Goal: Information Seeking & Learning: Check status

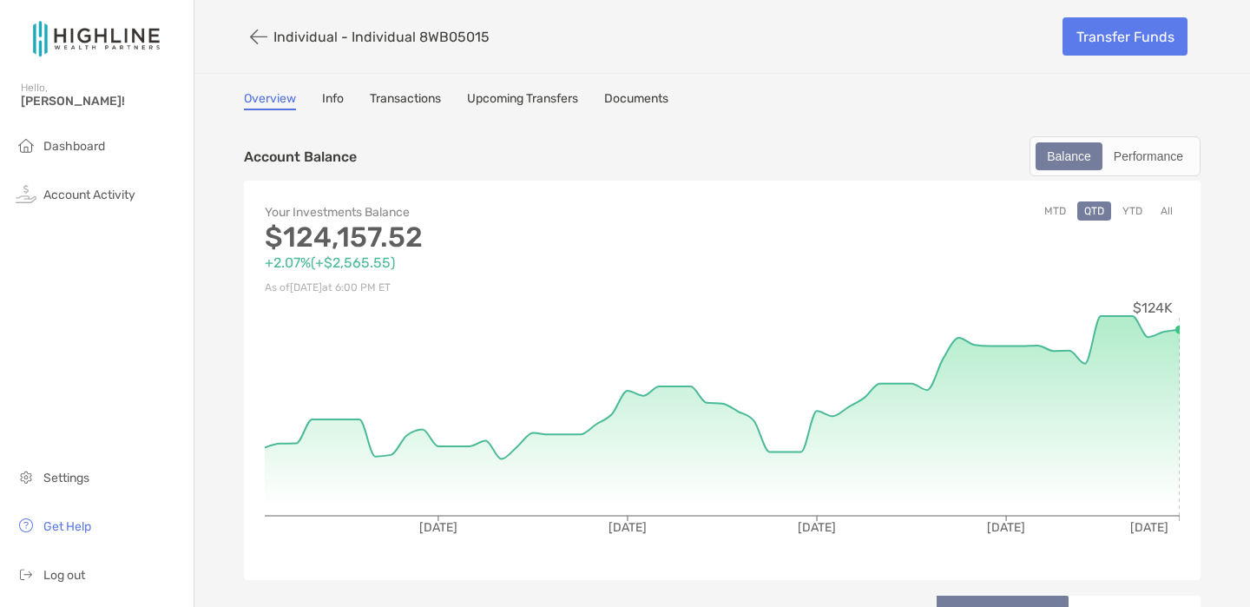
click at [508, 97] on link "Upcoming Transfers" at bounding box center [522, 100] width 111 height 19
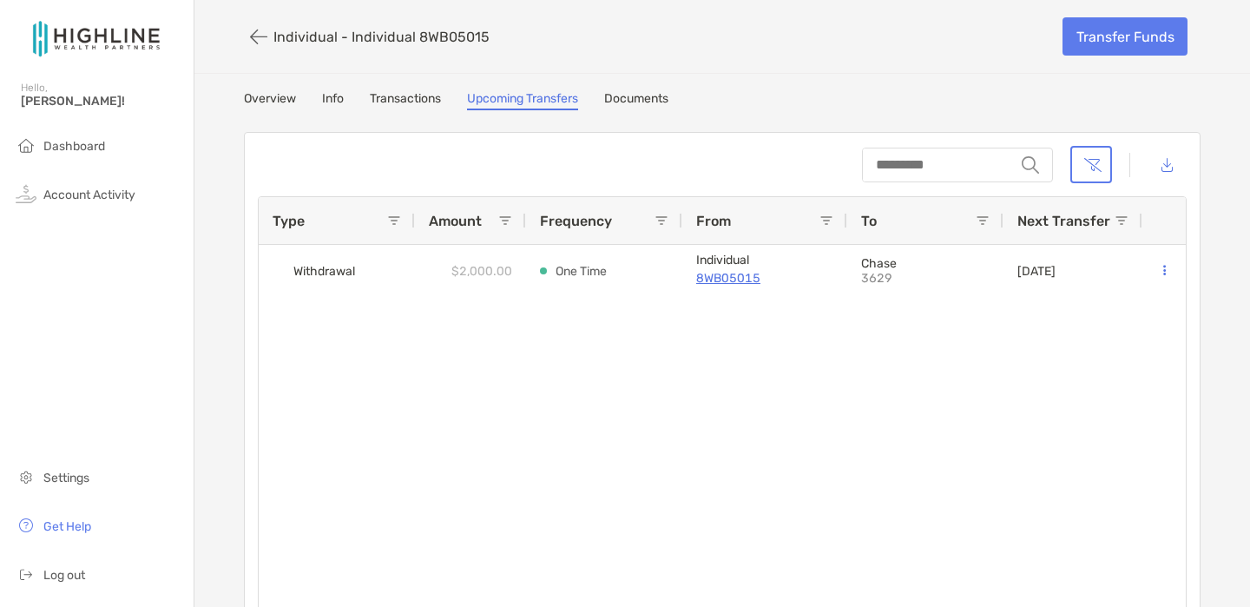
click at [427, 98] on link "Transactions" at bounding box center [405, 100] width 71 height 19
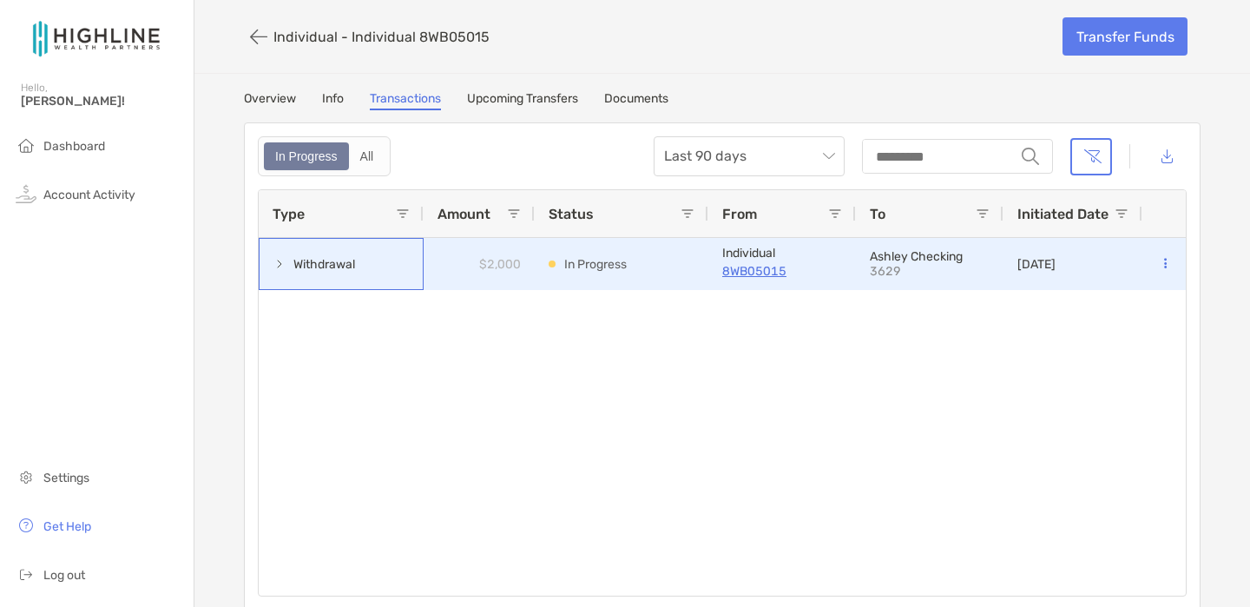
click at [282, 267] on span at bounding box center [279, 264] width 14 height 14
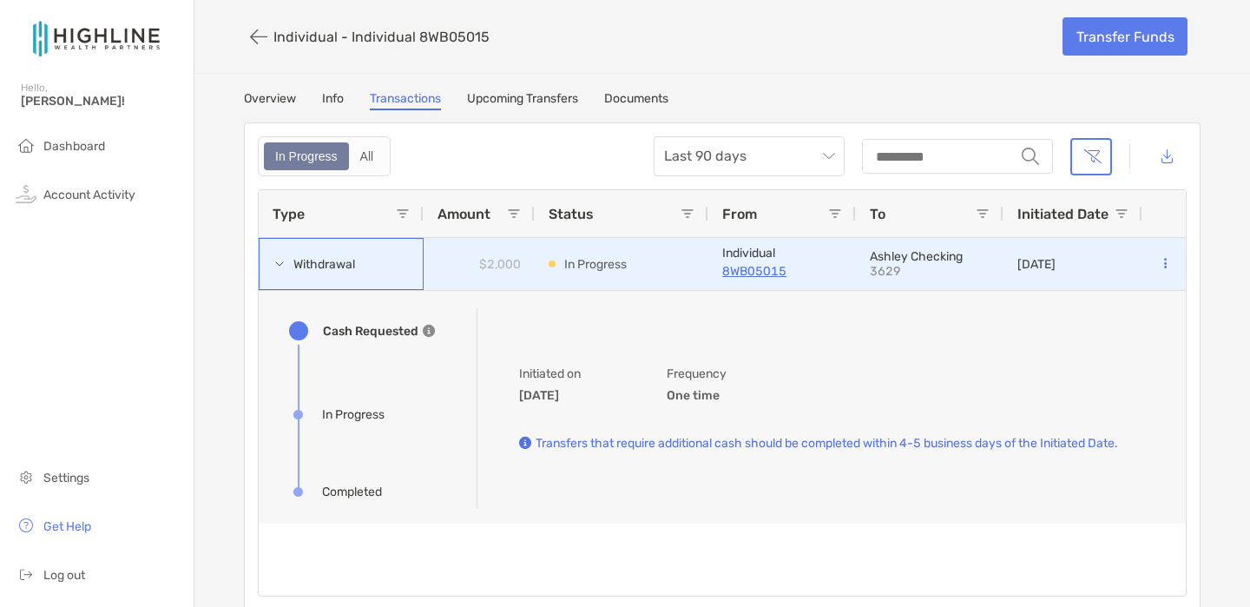
click at [282, 267] on span at bounding box center [279, 264] width 14 height 14
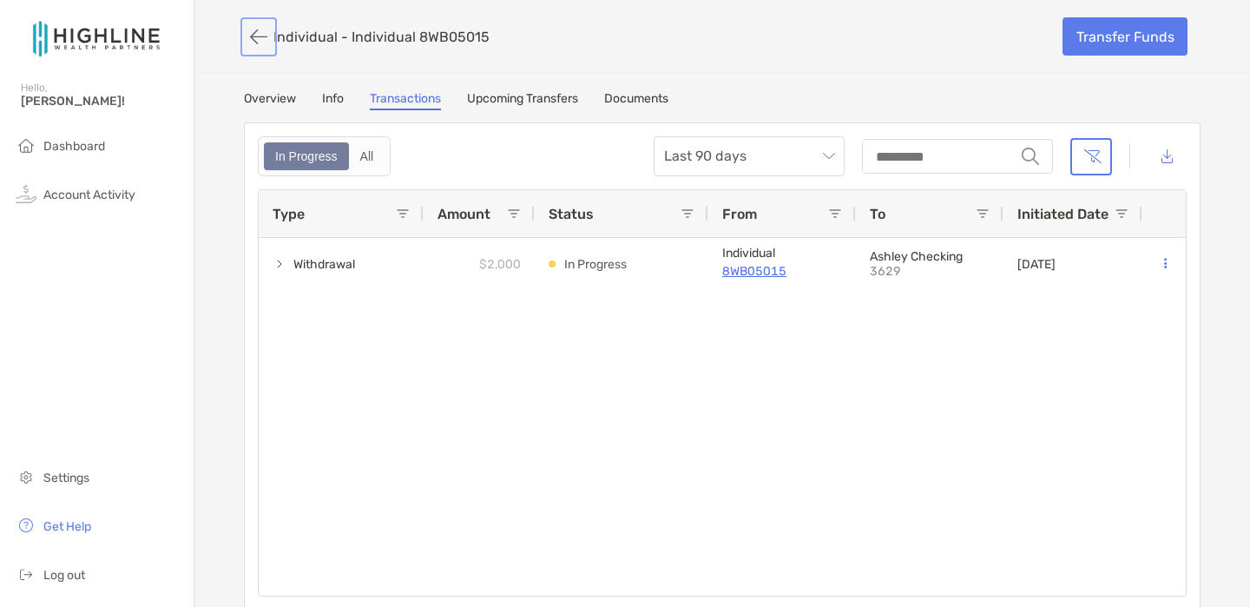
click at [258, 23] on button "button" at bounding box center [259, 37] width 30 height 32
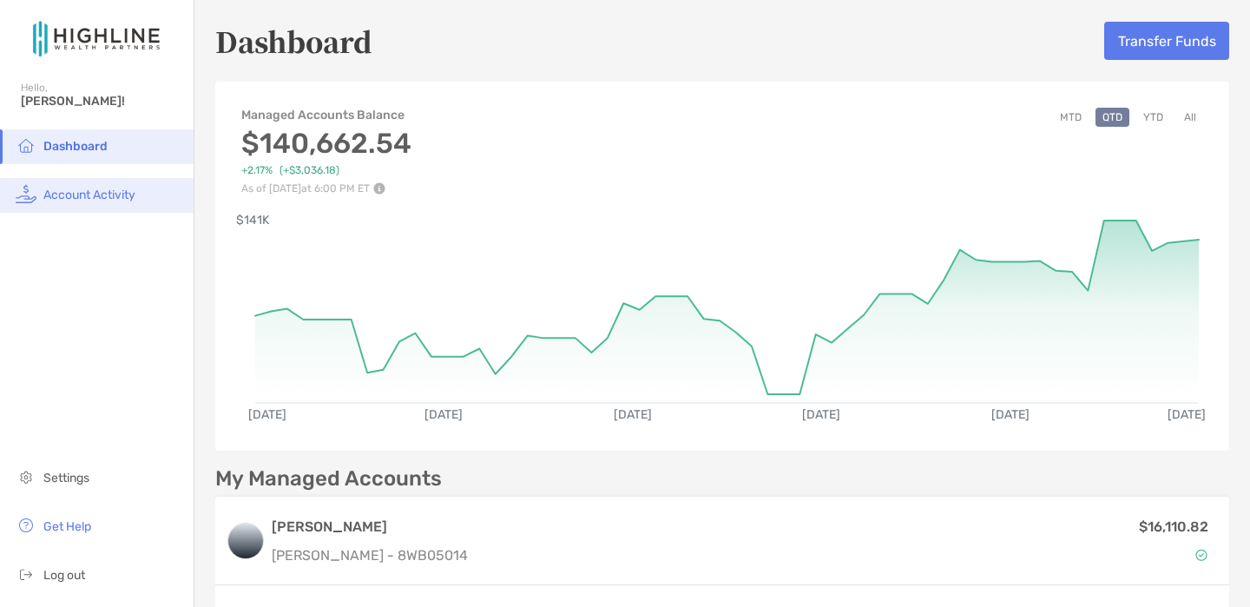
click at [135, 206] on li "Account Activity" at bounding box center [97, 195] width 194 height 35
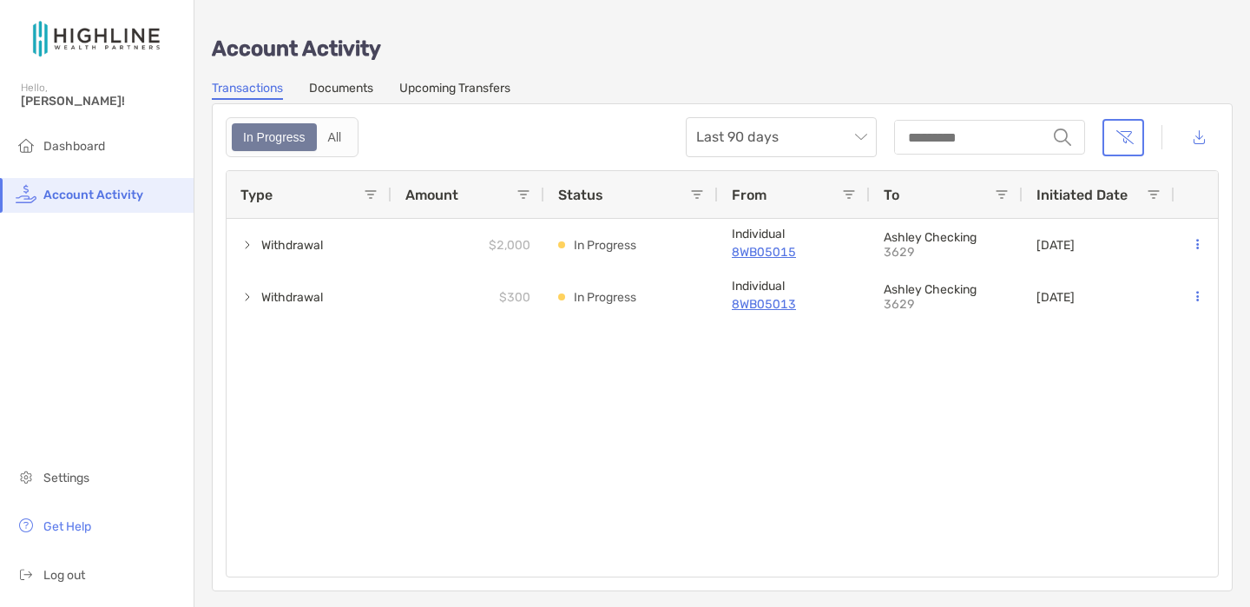
click at [1013, 46] on p "Account Activity" at bounding box center [722, 49] width 1021 height 22
click at [986, 30] on div "Account Activity Transactions Documents Upcoming Transfers In Progress All Last…" at bounding box center [721, 304] width 1055 height 608
